Goal: Participate in discussion: Engage in conversation with other users on a specific topic

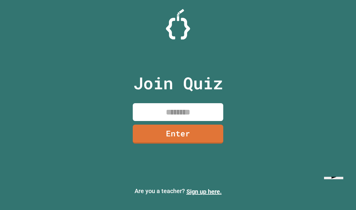
click at [173, 121] on input at bounding box center [178, 112] width 91 height 18
type input "********"
click at [197, 143] on link "Enter" at bounding box center [178, 134] width 91 height 19
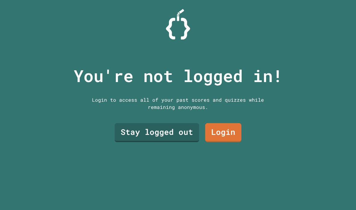
click at [177, 140] on link "Stay logged out" at bounding box center [157, 132] width 85 height 19
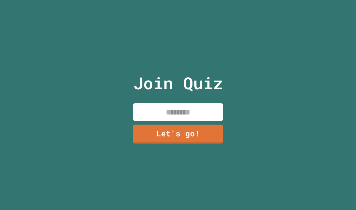
click at [200, 121] on input at bounding box center [178, 112] width 91 height 18
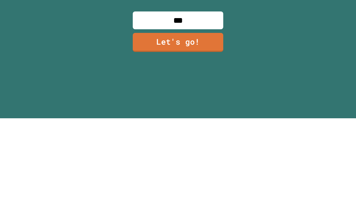
type input "****"
click at [206, 125] on link "Let's go!" at bounding box center [178, 134] width 91 height 19
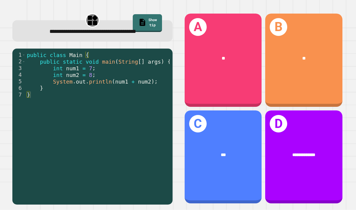
click at [248, 55] on div "A **" at bounding box center [223, 60] width 77 height 93
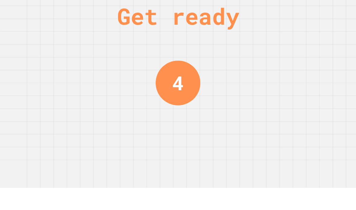
scroll to position [0, 0]
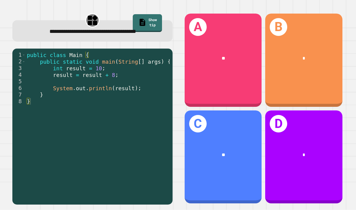
click at [247, 117] on div "C **" at bounding box center [223, 157] width 77 height 93
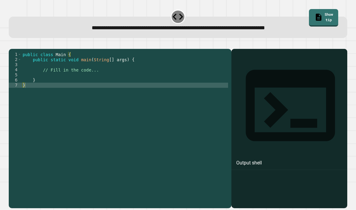
click at [12, 44] on icon "button" at bounding box center [12, 44] width 0 height 0
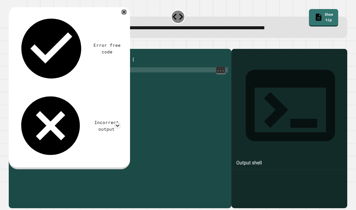
click at [48, 79] on div "public class Main { public static void main ( String [ ] args ) { // Fill in th…" at bounding box center [124, 139] width 207 height 175
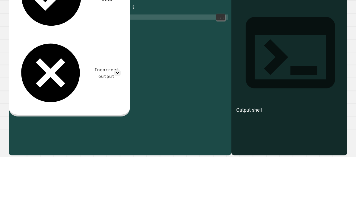
click at [73, 52] on div "public class Main { public static void main ( String [ ] args ) { // Fill in th…" at bounding box center [124, 139] width 207 height 175
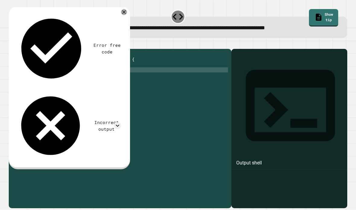
click at [124, 14] on icon at bounding box center [124, 12] width 6 height 6
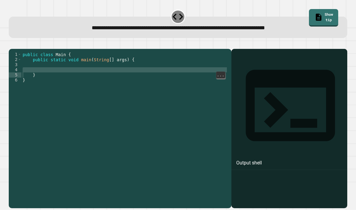
click at [64, 80] on div "public class Main { public static void main ( String [ ] args ) { } }" at bounding box center [124, 139] width 207 height 175
click at [60, 86] on div "public class Main { public static void main ( String [ ] args ) { } }" at bounding box center [124, 139] width 207 height 175
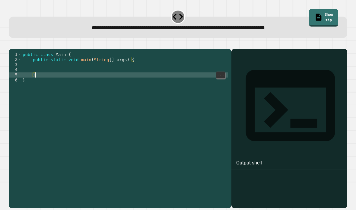
click at [187, 83] on div "public class Main { public static void main ( String [ ] args ) { } }" at bounding box center [124, 139] width 207 height 175
click at [185, 82] on div "public class Main { public static void main ( String [ ] args ) { } }" at bounding box center [124, 139] width 207 height 175
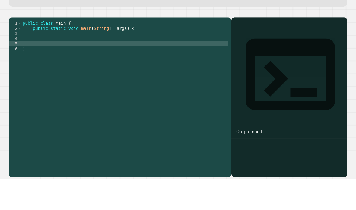
scroll to position [6, 10]
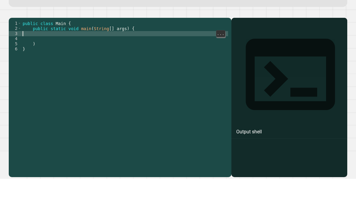
click at [40, 53] on div "public class Main { public static void main ( String [ ] args ) { ) }" at bounding box center [124, 139] width 207 height 175
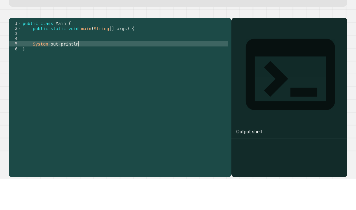
scroll to position [6, 56]
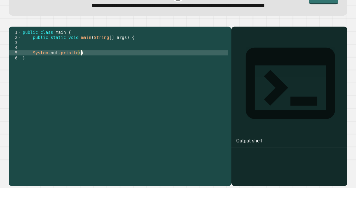
click at [325, 42] on div at bounding box center [178, 45] width 339 height 7
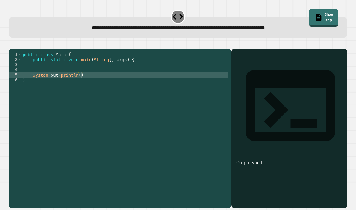
scroll to position [0, 0]
click at [323, 18] on link "Show tip" at bounding box center [323, 18] width 29 height 18
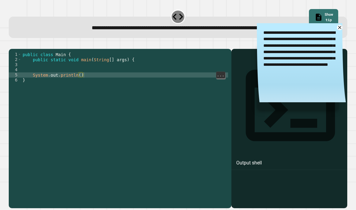
click at [103, 84] on div "public class Main { public static void main ( String [ ] args ) { System . out …" at bounding box center [124, 139] width 207 height 175
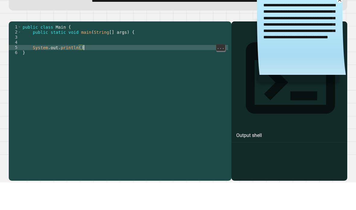
type textarea "********"
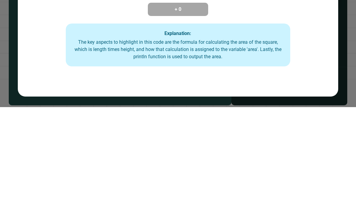
scroll to position [24, 0]
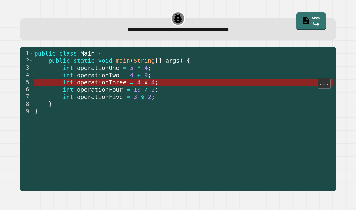
click at [43, 79] on span at bounding box center [41, 82] width 14 height 7
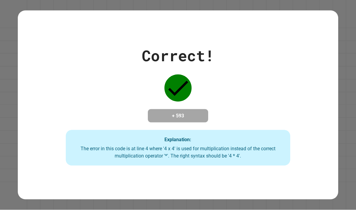
scroll to position [0, 0]
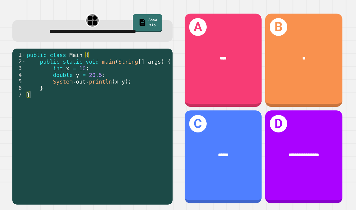
click at [221, 55] on div "****" at bounding box center [223, 59] width 77 height 24
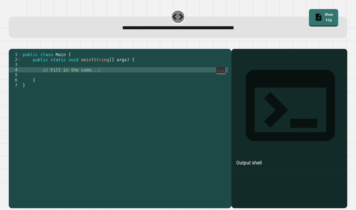
click at [141, 77] on div "public class Main { public static void main ( String [ ] args ) { // Fill in th…" at bounding box center [124, 139] width 207 height 175
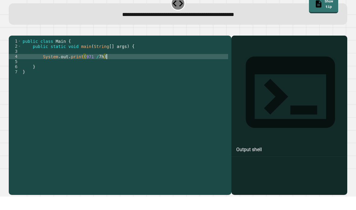
scroll to position [6, 12]
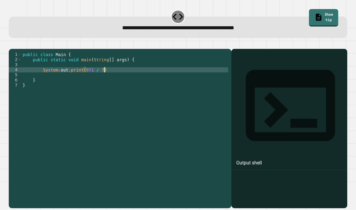
click at [12, 44] on icon "button" at bounding box center [12, 44] width 0 height 0
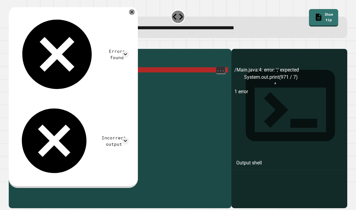
click at [135, 14] on icon at bounding box center [132, 12] width 6 height 6
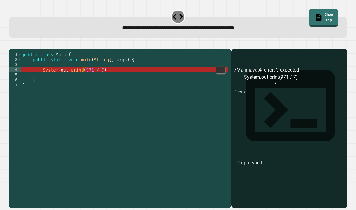
click at [83, 79] on div "public class Main { public static void main ( String [ ] args ) { System . out …" at bounding box center [124, 139] width 207 height 175
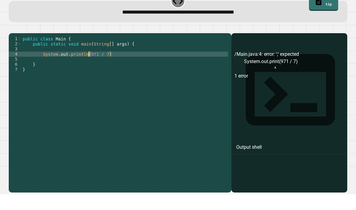
click at [12, 44] on icon "button" at bounding box center [12, 44] width 0 height 0
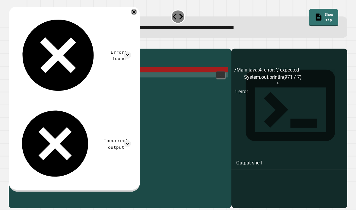
scroll to position [0, 0]
click at [319, 13] on link "Show tip" at bounding box center [323, 18] width 29 height 18
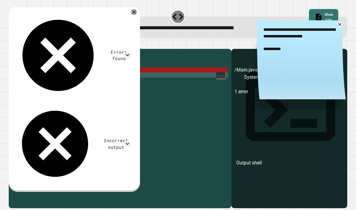
click at [320, 14] on link "Show tip" at bounding box center [323, 18] width 29 height 18
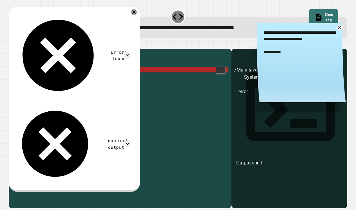
click at [99, 81] on div "public class Main { public static void main ( String [ ] args ) { System . out …" at bounding box center [124, 139] width 207 height 175
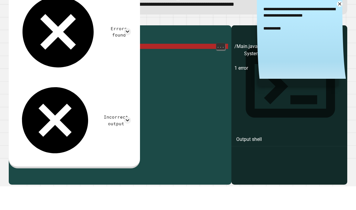
click at [108, 56] on div "public class Main { public static void main ( String [ ] args ) { System . out …" at bounding box center [124, 139] width 207 height 175
click at [105, 57] on div "public class Main { public static void main ( String [ ] args ) { System . out …" at bounding box center [124, 139] width 207 height 175
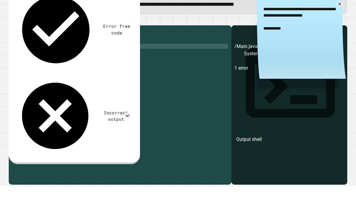
scroll to position [6, 10]
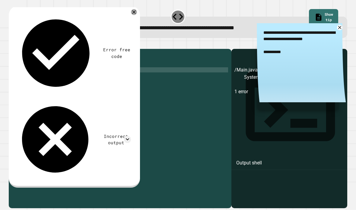
click at [136, 12] on div at bounding box center [134, 12] width 6 height 6
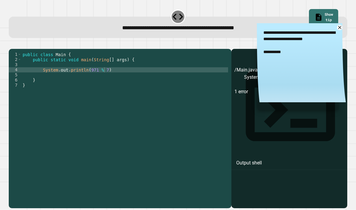
click at [12, 44] on icon "button" at bounding box center [12, 44] width 0 height 0
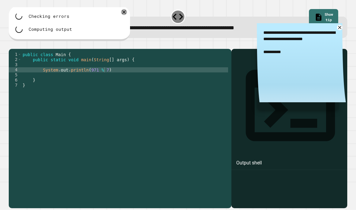
click at [125, 15] on div at bounding box center [124, 12] width 6 height 6
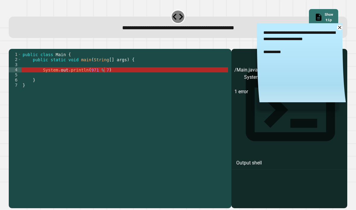
click at [325, 12] on link "Show tip" at bounding box center [323, 18] width 29 height 18
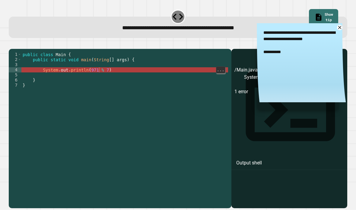
click at [98, 77] on div "public class Main { public static void main ( String [ ] args ) { System . out …" at bounding box center [124, 139] width 207 height 175
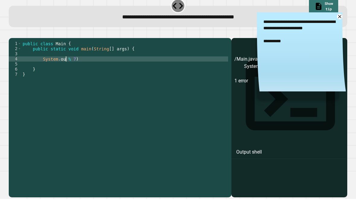
scroll to position [6, 7]
click at [356, 62] on div "**********" at bounding box center [178, 105] width 356 height 210
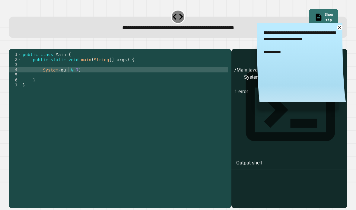
scroll to position [0, 0]
click at [86, 80] on div "public class Main { public static void main ( String [ ] args ) { System . ou %…" at bounding box center [124, 139] width 207 height 175
type textarea "**********"
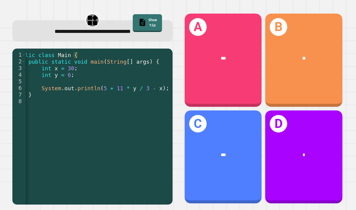
scroll to position [0, 12]
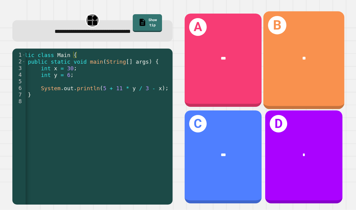
click at [282, 62] on div "**" at bounding box center [304, 58] width 63 height 7
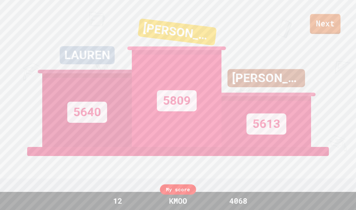
click at [322, 30] on link "Next" at bounding box center [325, 24] width 31 height 20
